Goal: Task Accomplishment & Management: Manage account settings

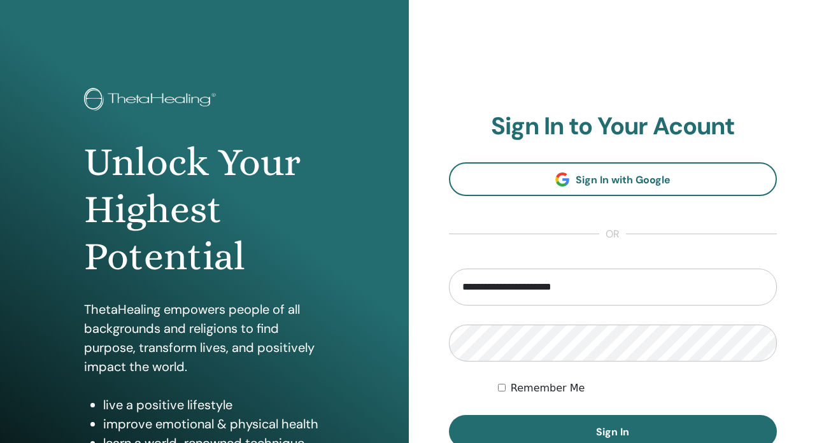
type input "**********"
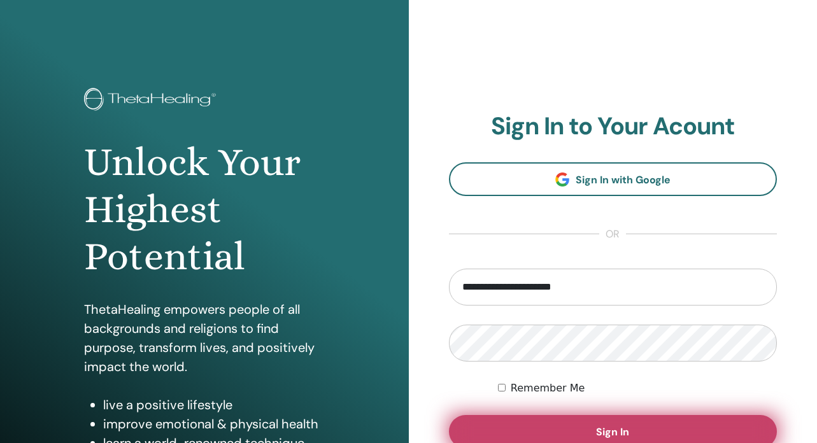
click at [555, 425] on button "Sign In" at bounding box center [613, 431] width 329 height 33
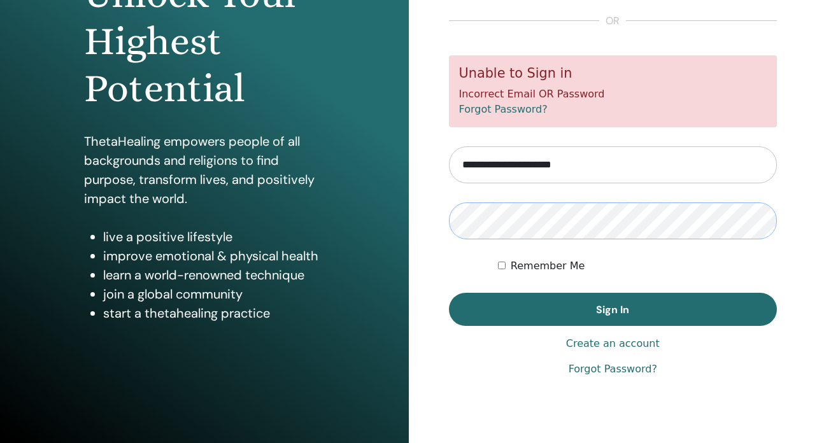
scroll to position [168, 0]
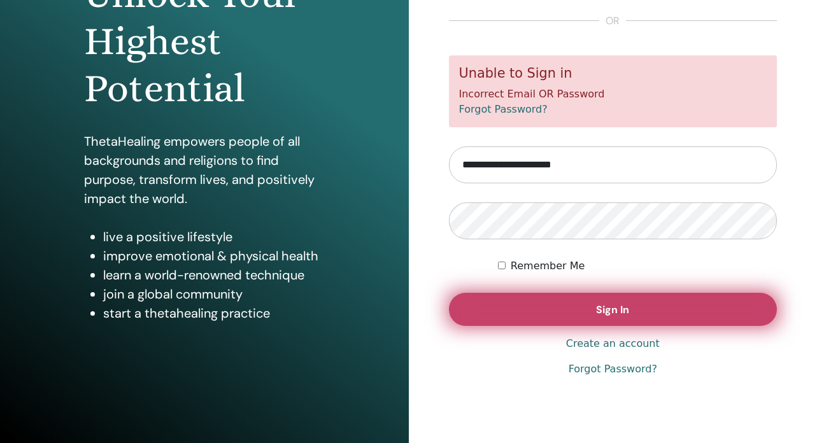
click at [581, 317] on button "Sign In" at bounding box center [613, 309] width 329 height 33
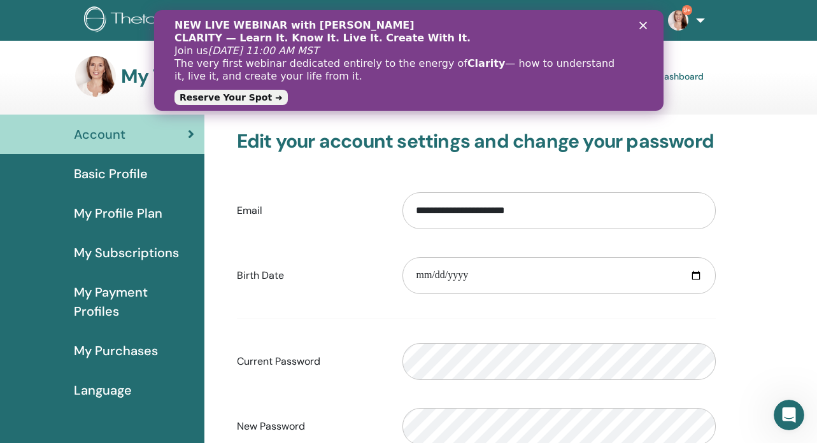
click at [643, 27] on icon "Zamknij" at bounding box center [643, 26] width 8 height 8
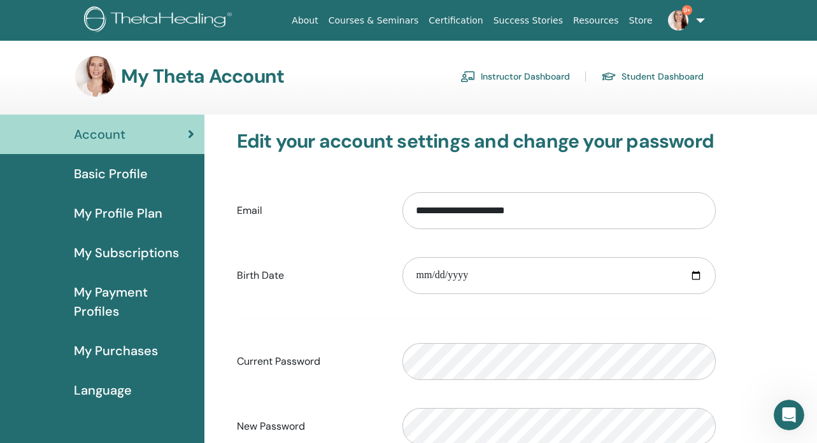
click at [651, 76] on link "Student Dashboard" at bounding box center [652, 76] width 103 height 20
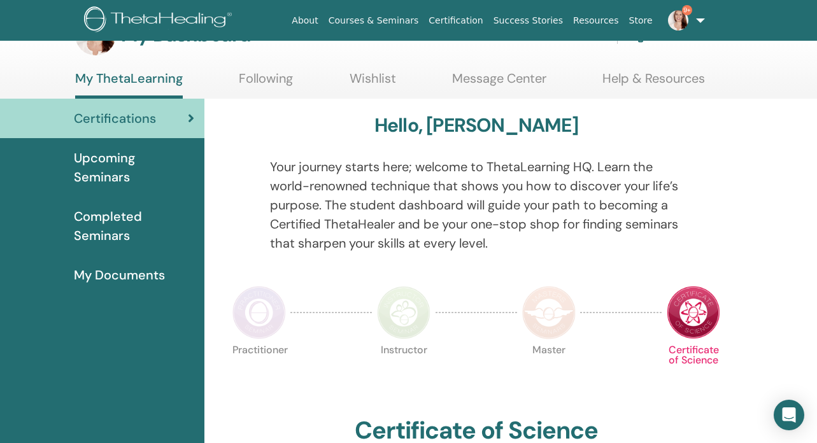
scroll to position [39, 0]
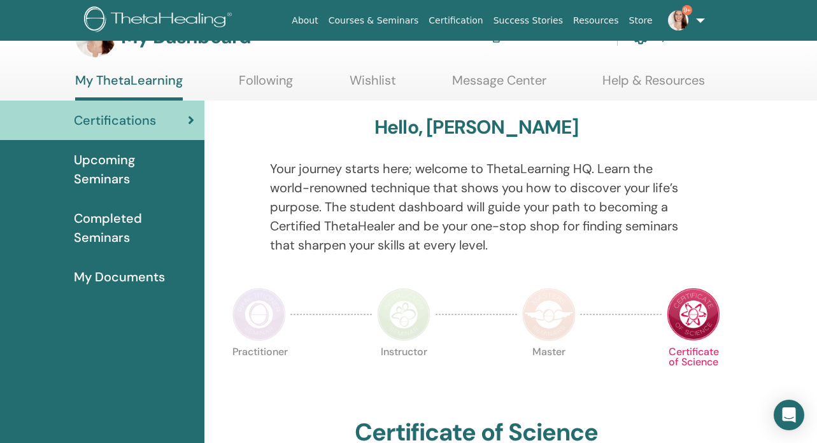
click at [108, 209] on span "Completed Seminars" at bounding box center [134, 228] width 120 height 38
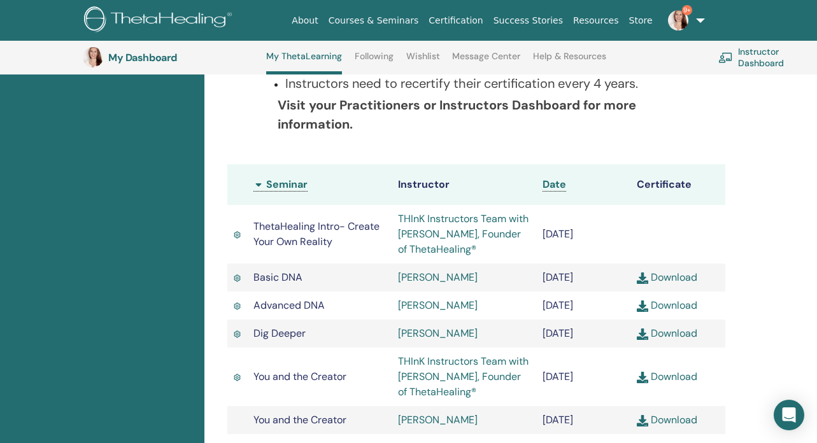
scroll to position [296, 0]
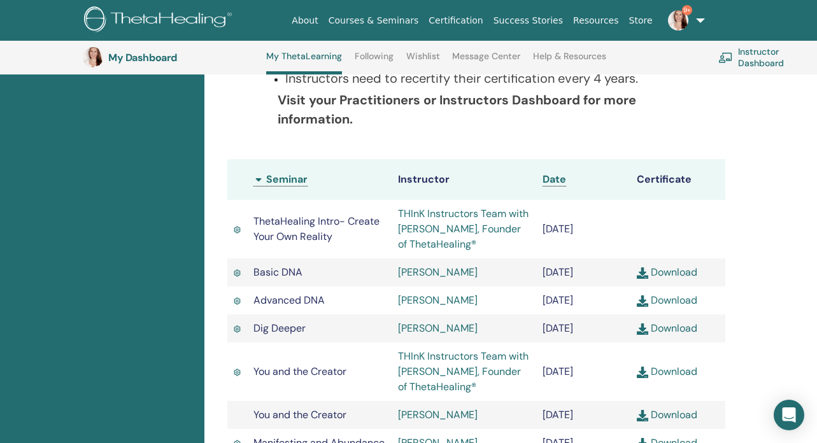
click at [550, 180] on span "Date" at bounding box center [555, 179] width 24 height 13
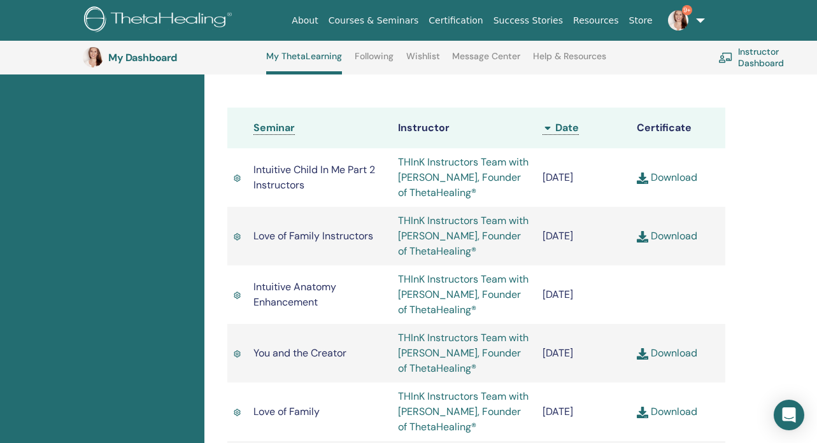
scroll to position [350, 0]
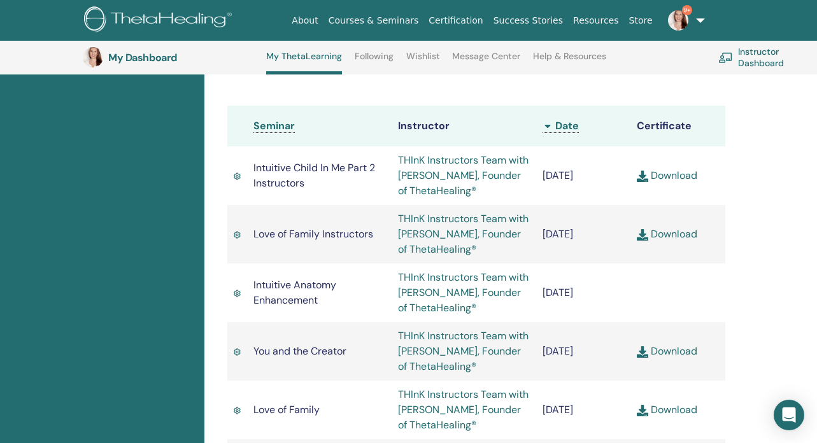
click at [546, 125] on img at bounding box center [548, 127] width 10 height 10
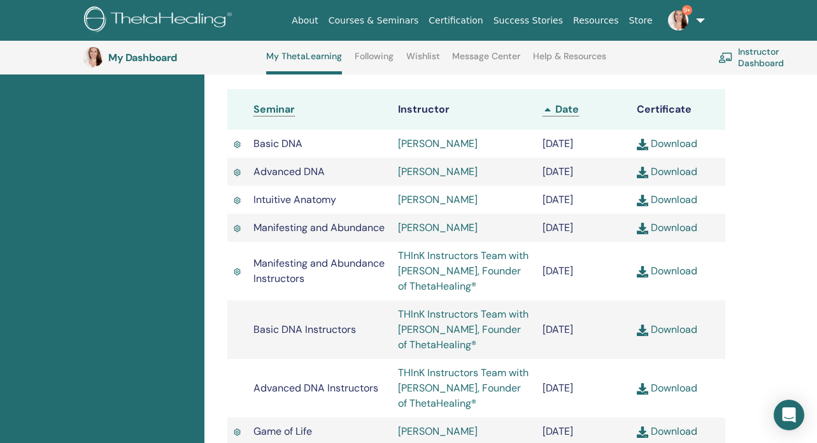
scroll to position [371, 0]
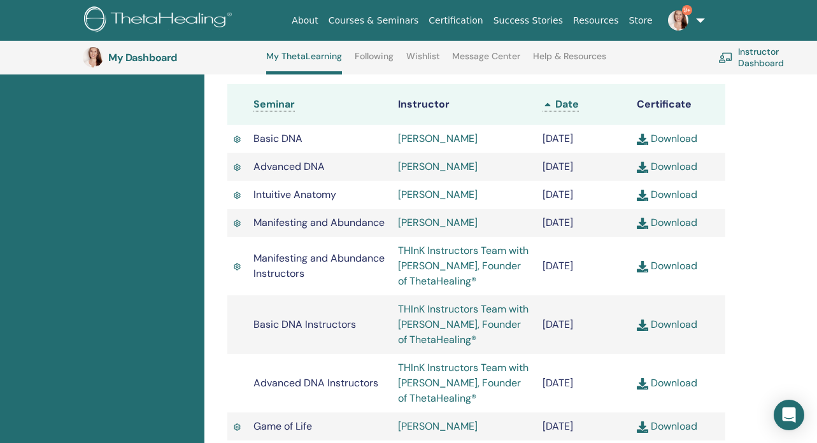
click at [548, 105] on img at bounding box center [548, 105] width 10 height 10
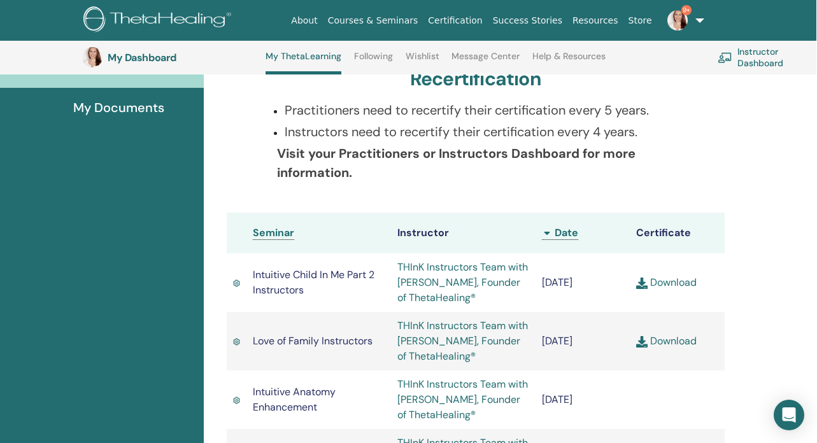
scroll to position [239, 1]
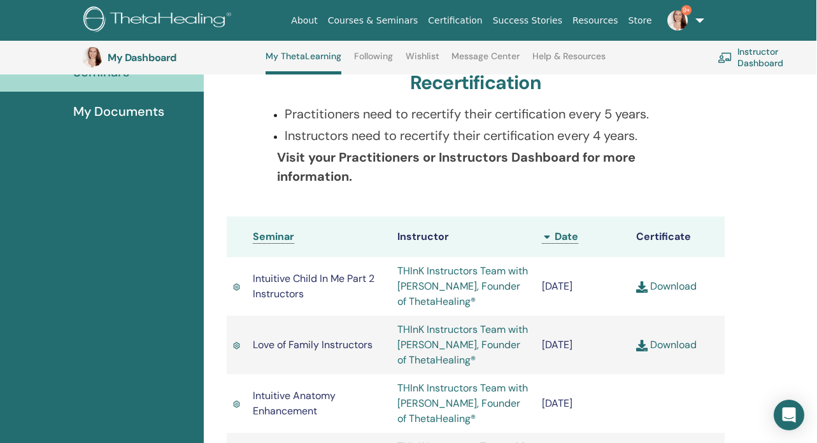
click at [413, 293] on td "THInK Instructors Team with [PERSON_NAME], Founder of ThetaHealing®" at bounding box center [463, 286] width 145 height 59
click at [428, 274] on link "THInK Instructors Team with [PERSON_NAME], Founder of ThetaHealing®" at bounding box center [462, 286] width 131 height 44
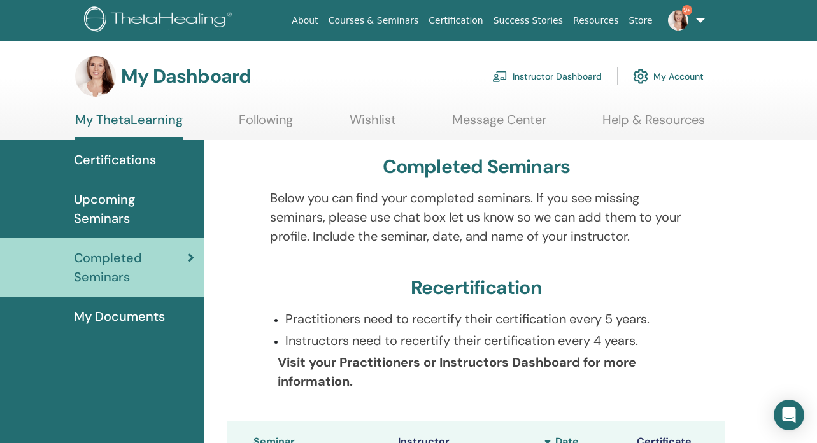
scroll to position [0, 0]
click at [200, 15] on img at bounding box center [160, 20] width 152 height 29
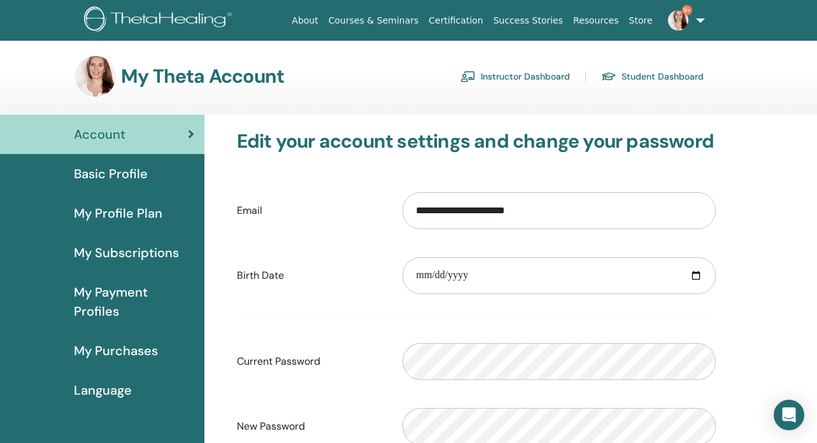
click at [122, 353] on span "My Purchases" at bounding box center [116, 350] width 84 height 19
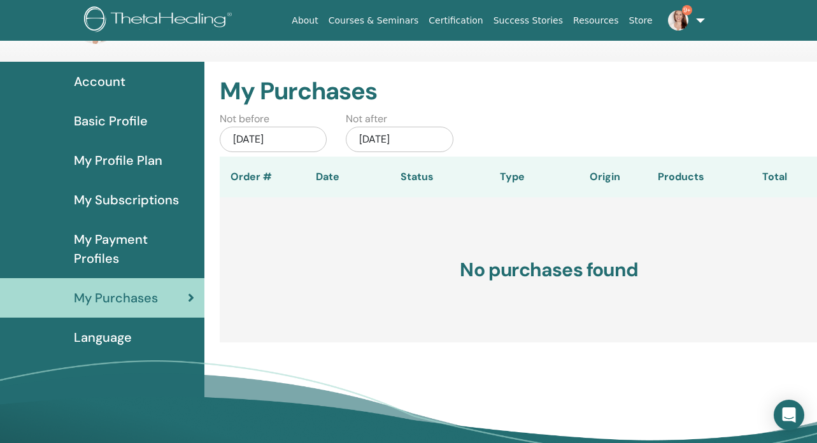
scroll to position [58, 0]
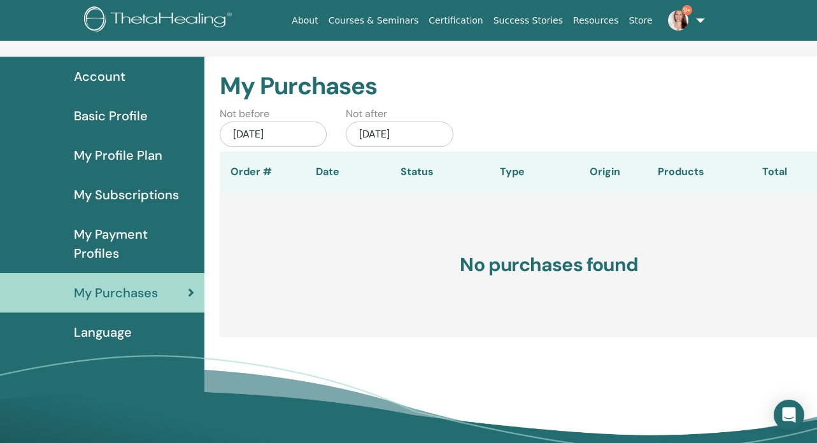
click at [257, 136] on div "Jul/12, 2025" at bounding box center [273, 134] width 107 height 25
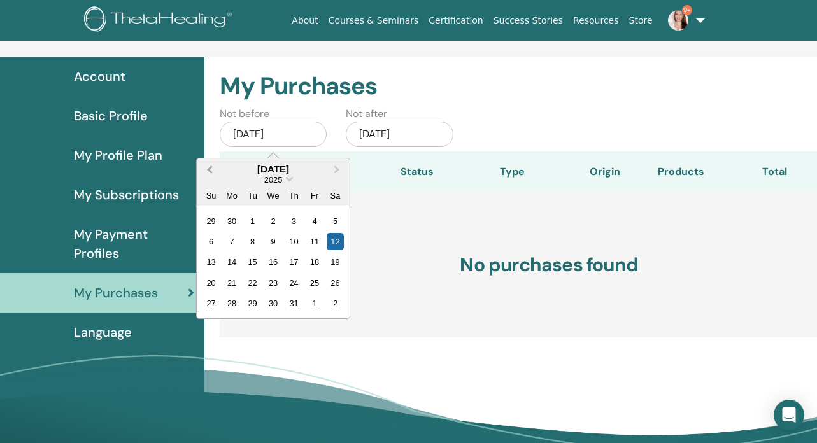
click at [210, 166] on span "Previous Month" at bounding box center [210, 168] width 0 height 13
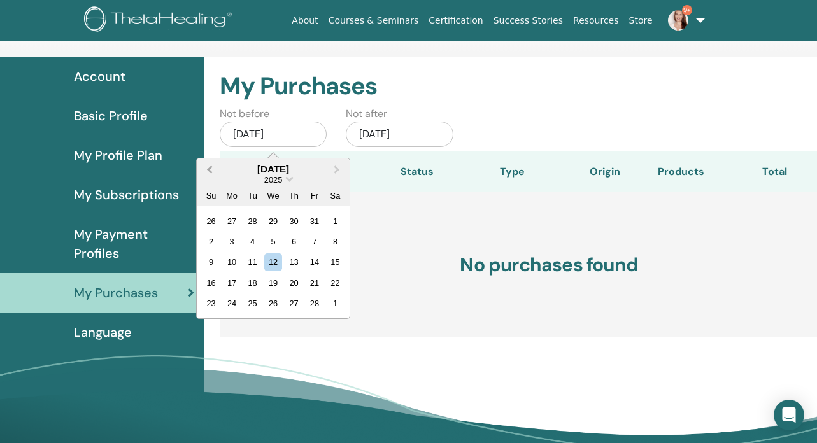
click at [210, 166] on span "Previous Month" at bounding box center [210, 168] width 0 height 13
click at [272, 223] on div "1" at bounding box center [272, 220] width 17 height 17
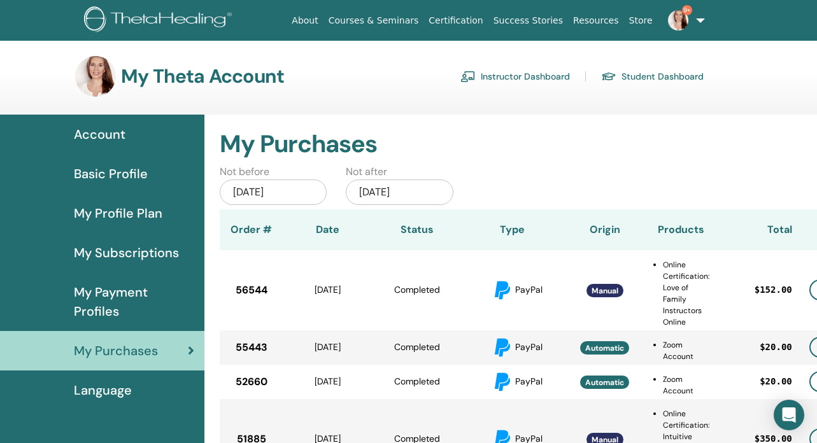
scroll to position [0, 0]
click at [503, 76] on link "Instructor Dashboard" at bounding box center [515, 76] width 110 height 20
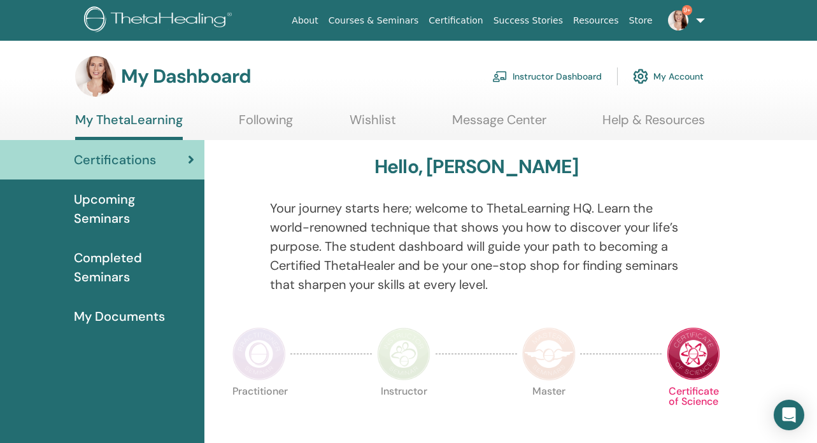
click at [657, 75] on link "My Account" at bounding box center [668, 76] width 71 height 28
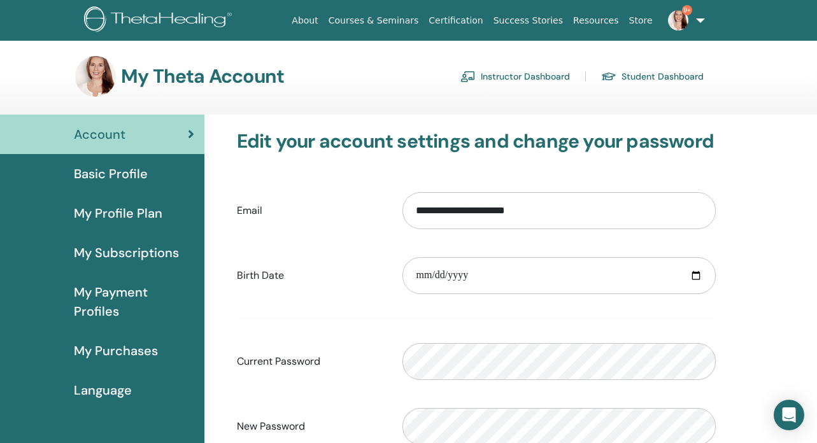
click at [106, 352] on span "My Purchases" at bounding box center [116, 350] width 84 height 19
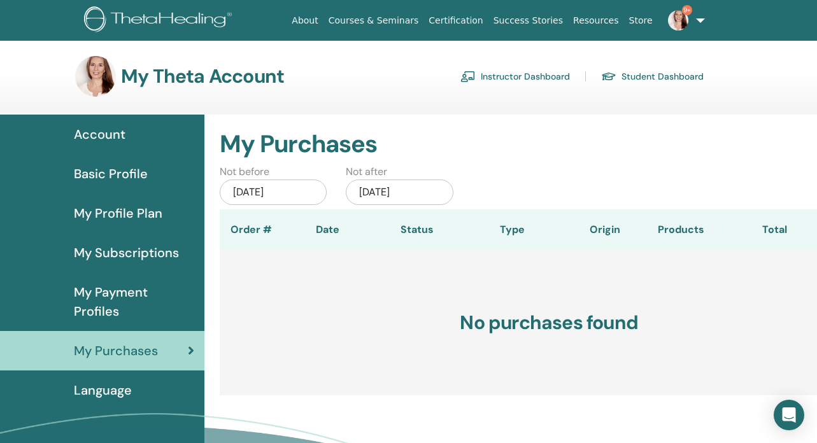
click at [179, 23] on img at bounding box center [160, 20] width 152 height 29
